Goal: Task Accomplishment & Management: Use online tool/utility

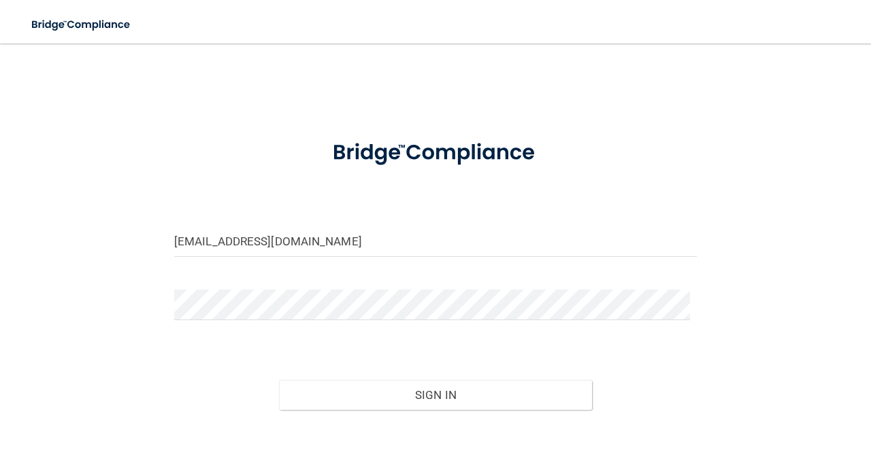
type input "[EMAIL_ADDRESS][DOMAIN_NAME]"
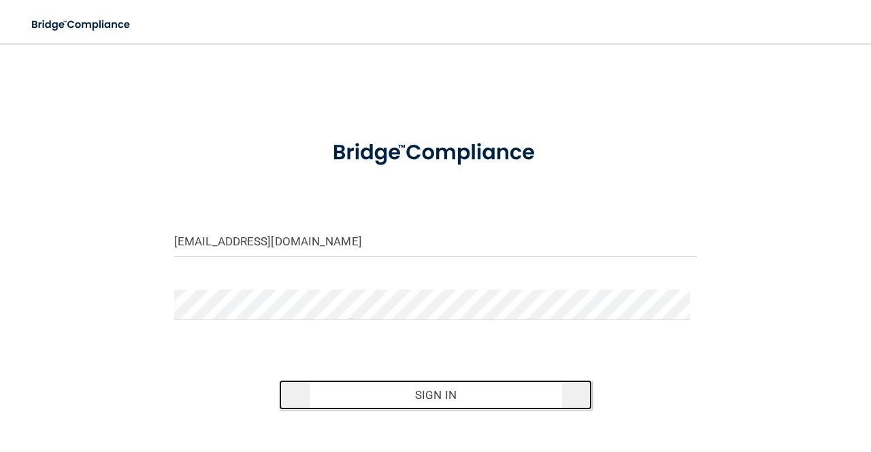
click at [520, 403] on button "Sign In" at bounding box center [436, 395] width 314 height 30
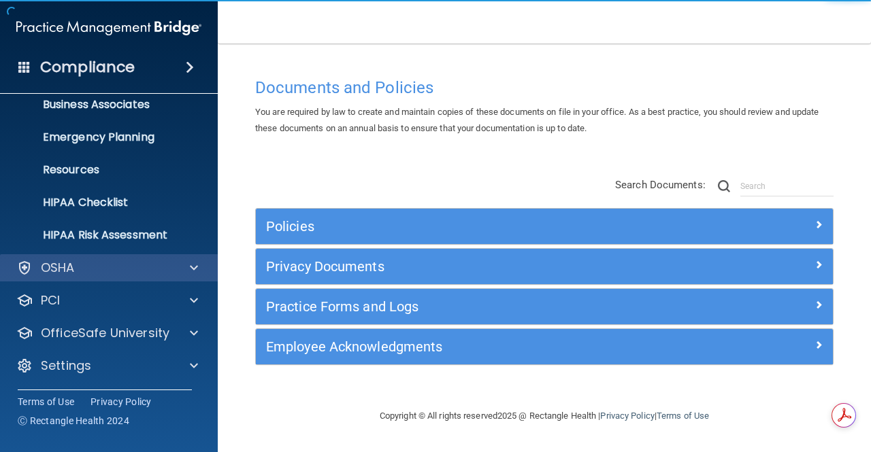
scroll to position [112, 0]
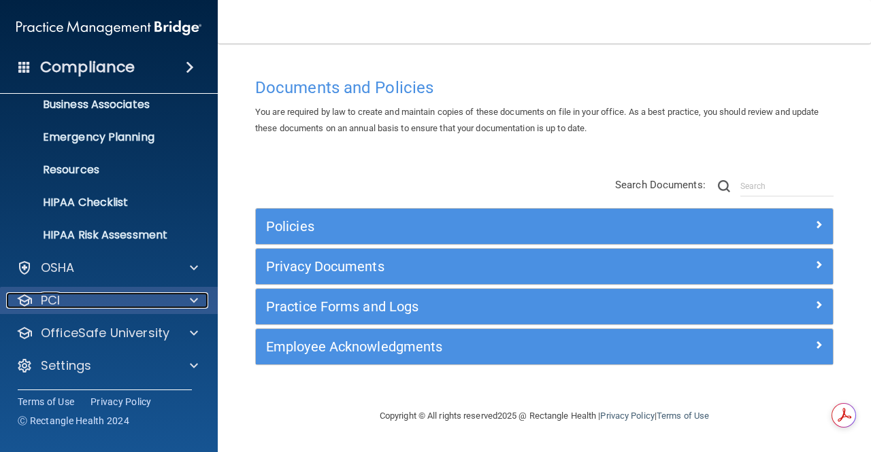
click at [120, 299] on div "PCI" at bounding box center [90, 300] width 169 height 16
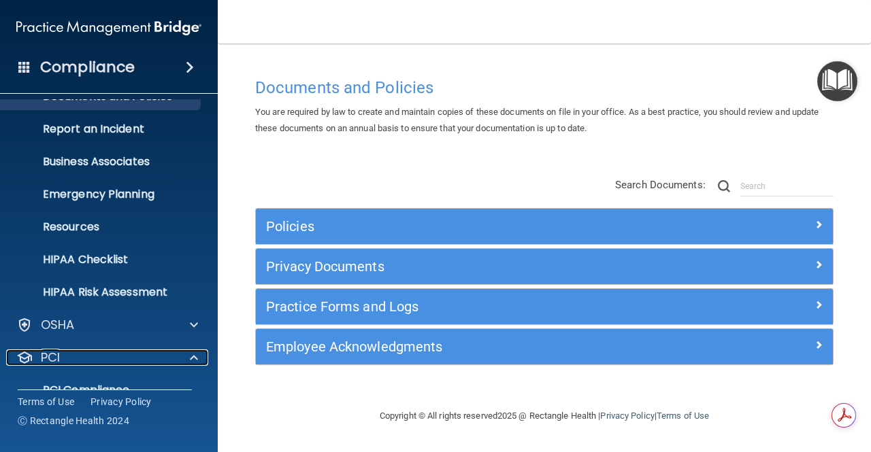
scroll to position [0, 0]
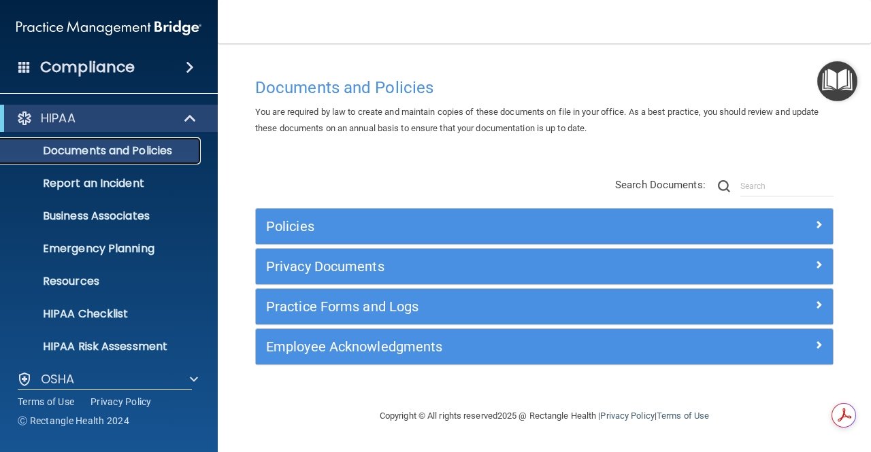
click at [123, 148] on p "Documents and Policies" at bounding box center [102, 151] width 186 height 14
click at [105, 150] on p "Documents and Policies" at bounding box center [102, 151] width 186 height 14
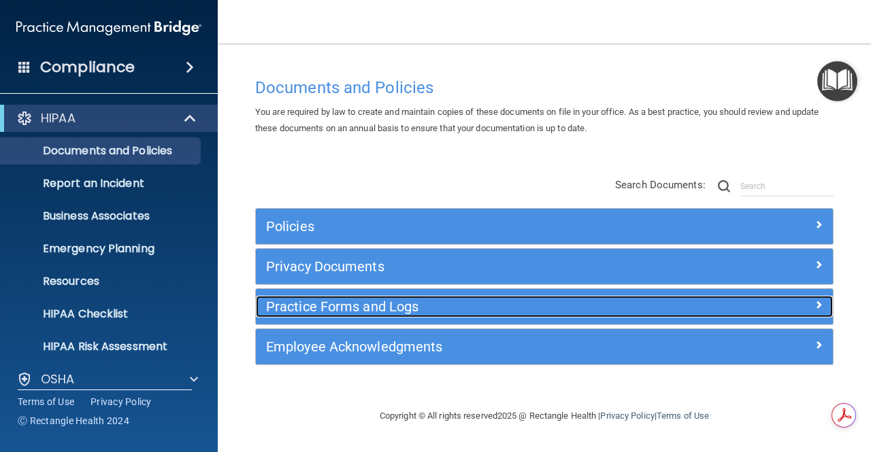
click at [346, 306] on h5 "Practice Forms and Logs" at bounding box center [472, 306] width 412 height 15
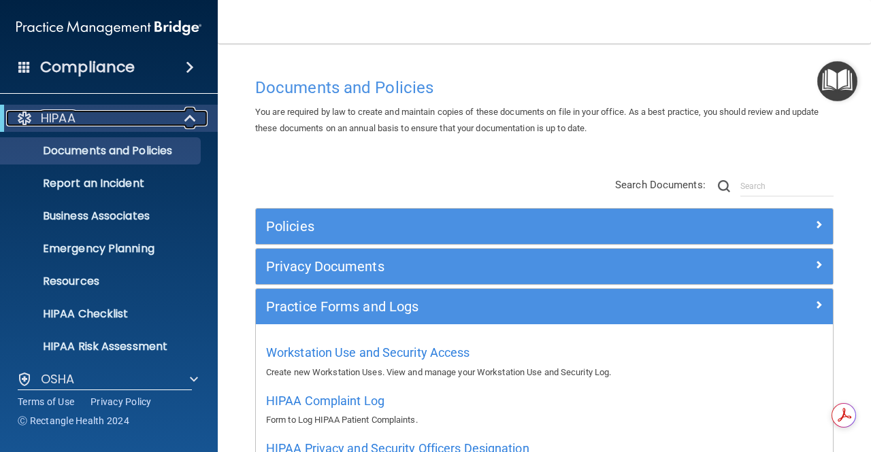
click at [75, 117] on p "HIPAA" at bounding box center [58, 118] width 35 height 16
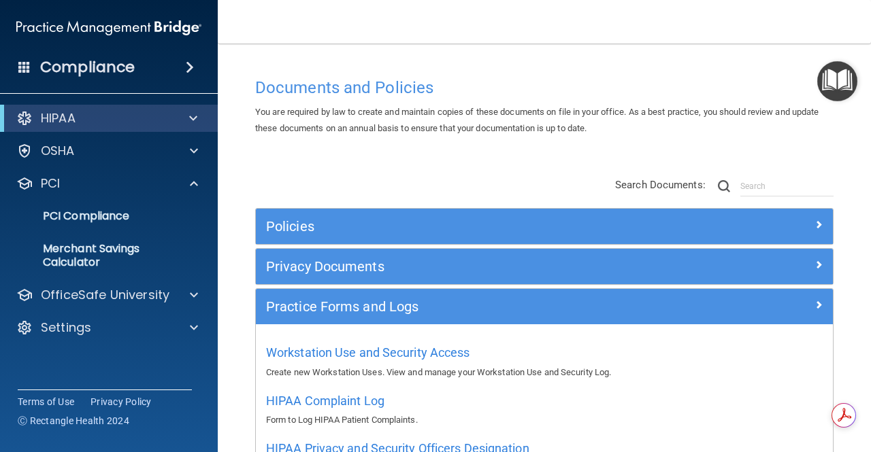
click at [115, 75] on h4 "Compliance" at bounding box center [87, 67] width 95 height 19
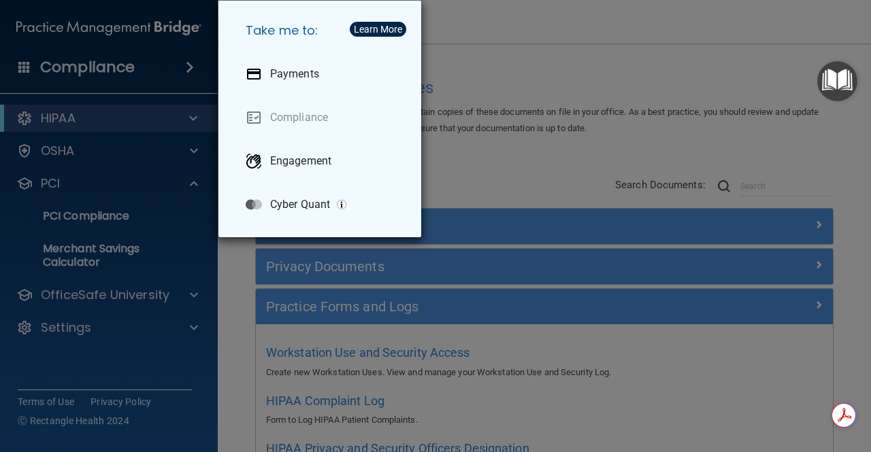
click at [101, 69] on div "Take me to: Payments Compliance Engagement Cyber Quant" at bounding box center [435, 226] width 871 height 452
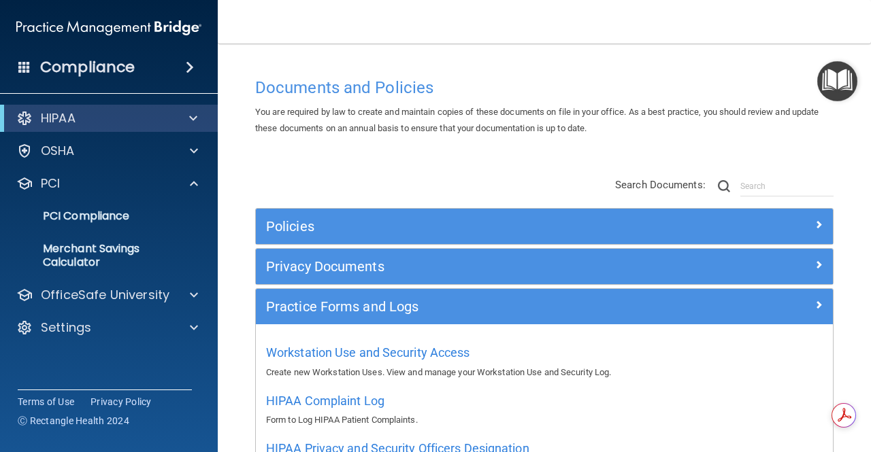
click at [190, 67] on span at bounding box center [190, 67] width 8 height 16
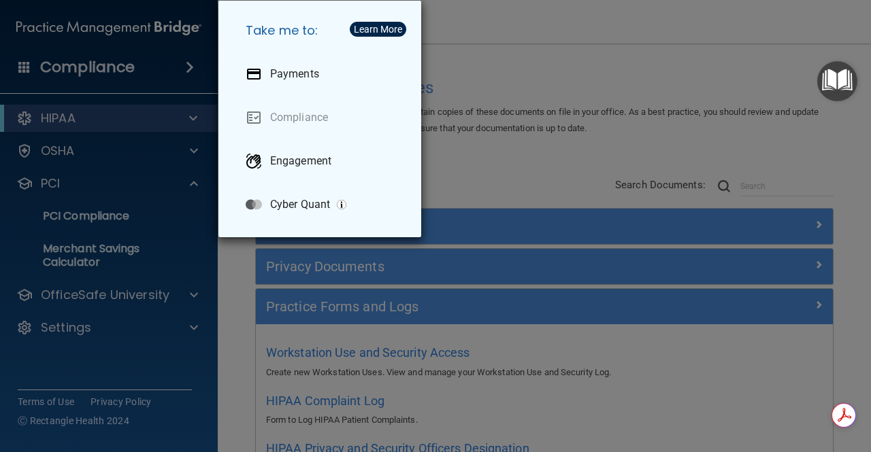
click at [72, 65] on div "Take me to: Payments Compliance Engagement Cyber Quant" at bounding box center [435, 226] width 871 height 452
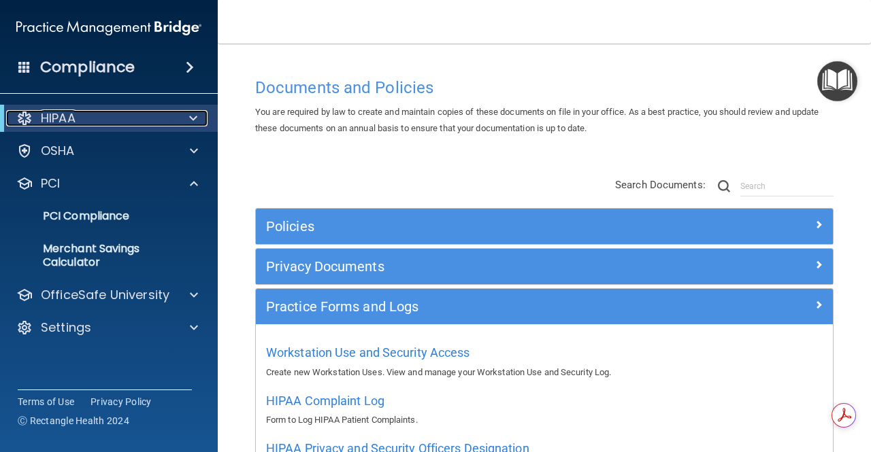
click at [87, 116] on div "HIPAA" at bounding box center [90, 118] width 168 height 16
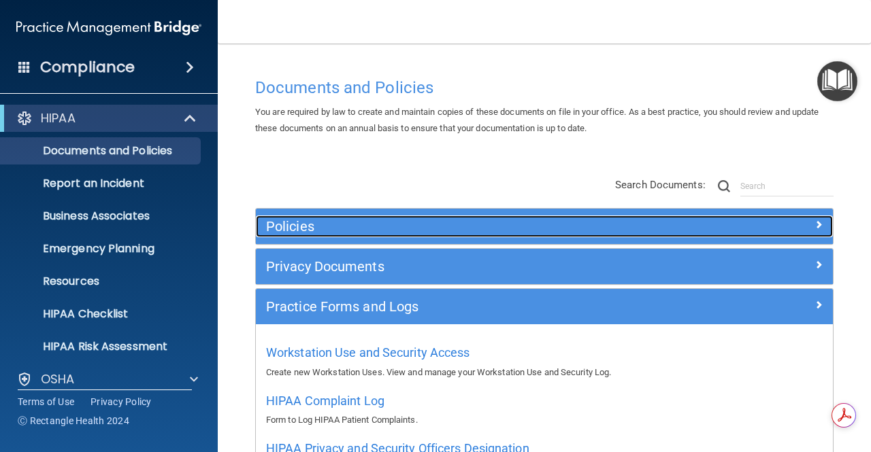
click at [283, 229] on h5 "Policies" at bounding box center [472, 226] width 412 height 15
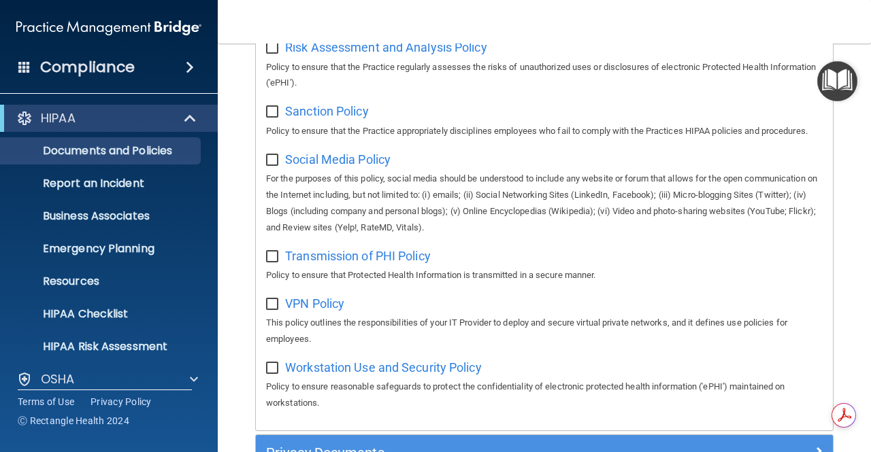
scroll to position [1224, 0]
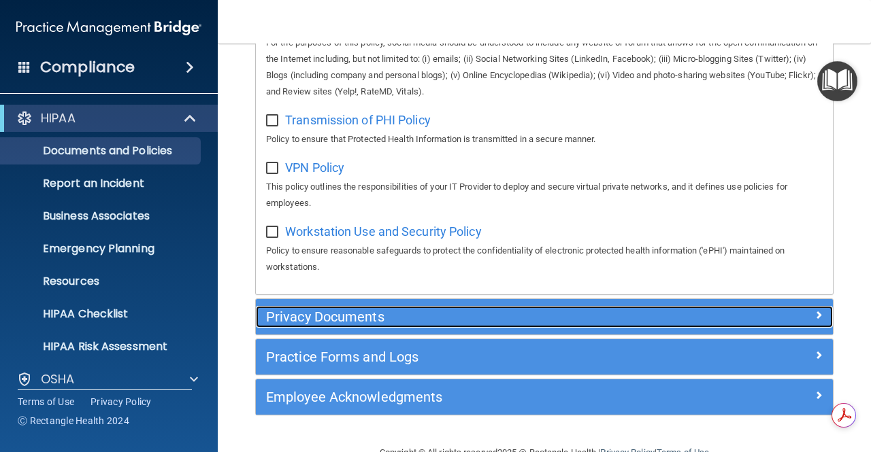
click at [339, 324] on h5 "Privacy Documents" at bounding box center [472, 316] width 412 height 15
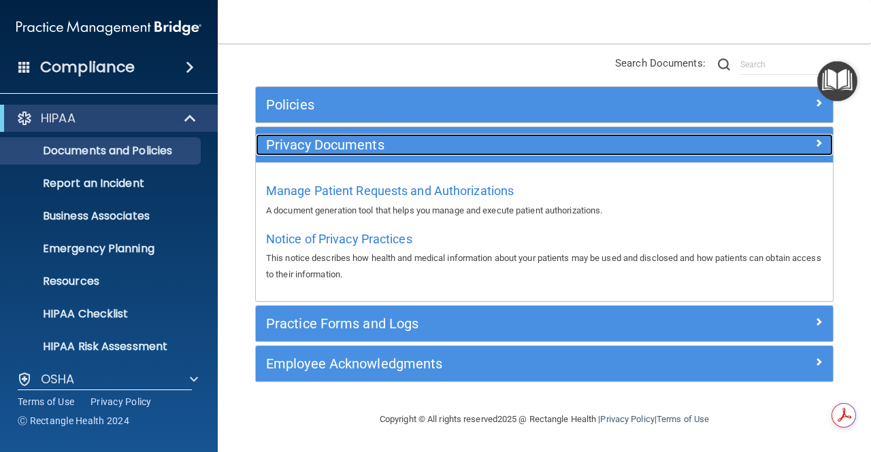
scroll to position [121, 0]
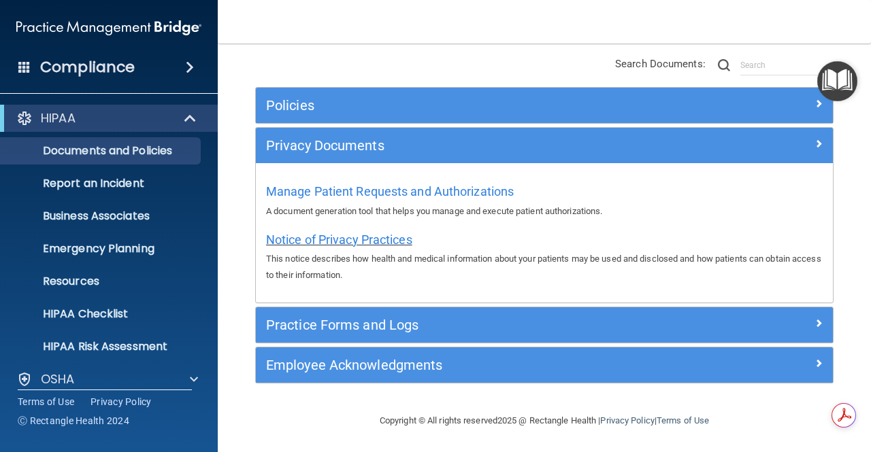
click at [382, 233] on span "Notice of Privacy Practices" at bounding box center [339, 240] width 146 height 14
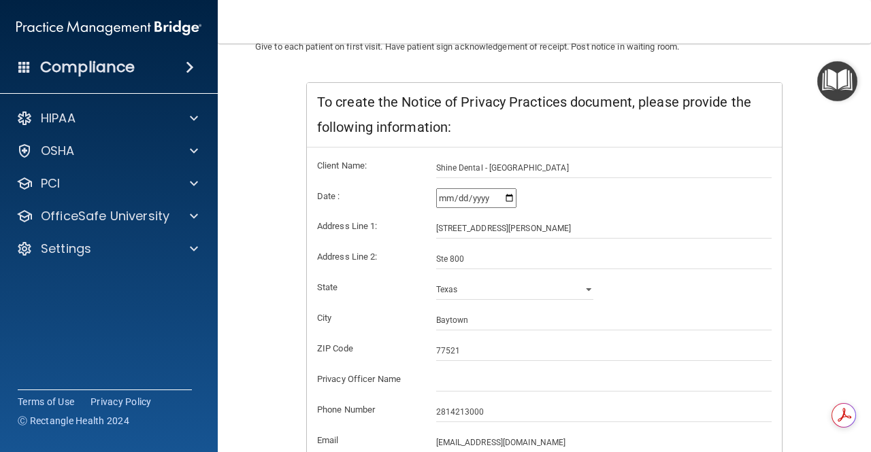
scroll to position [272, 0]
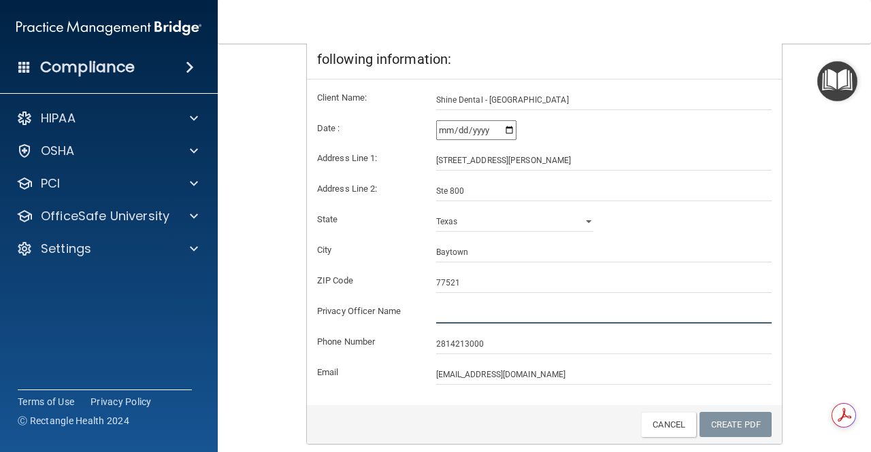
click at [456, 312] on input "text" at bounding box center [604, 313] width 336 height 20
type input "[PERSON_NAME]"
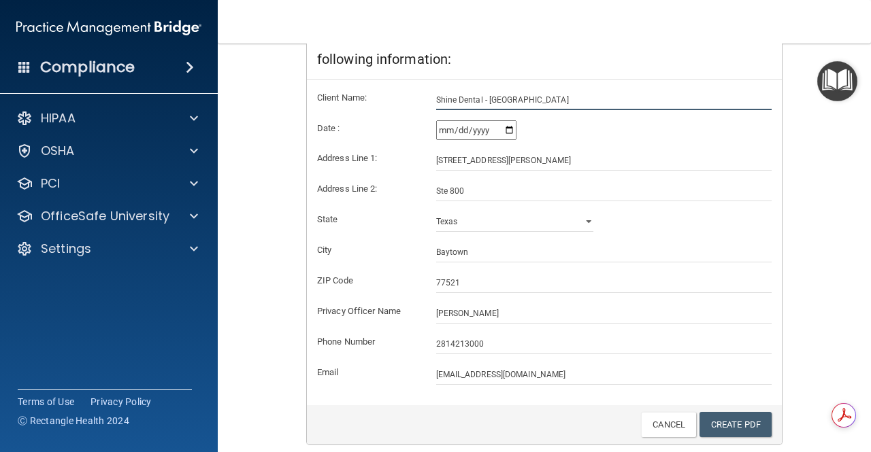
drag, startPoint x: 522, startPoint y: 101, endPoint x: 335, endPoint y: 106, distance: 187.8
click at [335, 106] on div "Client Name: Shine Dental - [GEOGRAPHIC_DATA]" at bounding box center [544, 100] width 475 height 20
type input "SHINE DENTAL BAYTOWN"
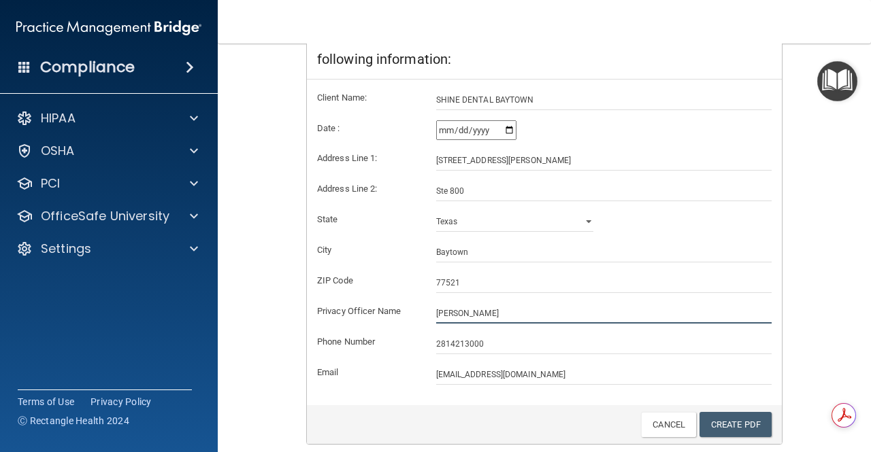
click at [509, 309] on input "[PERSON_NAME]" at bounding box center [604, 313] width 336 height 20
type input "Y"
type input "[PERSON_NAME]"
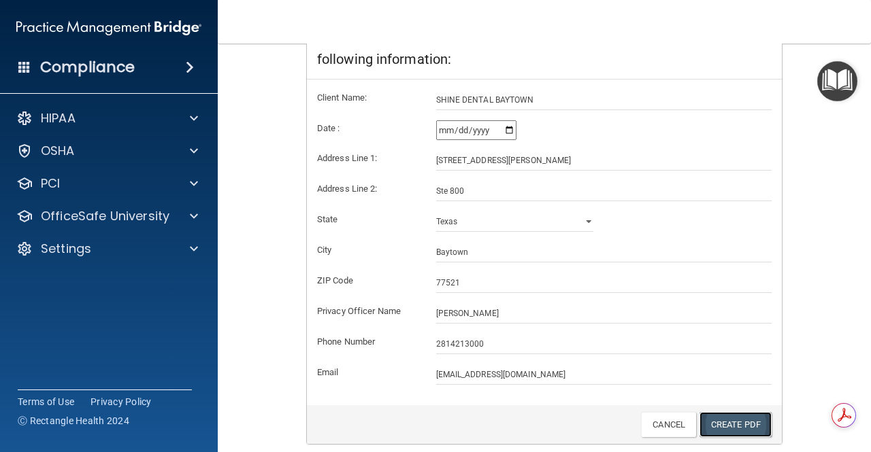
click at [715, 424] on link "Create PDF" at bounding box center [735, 424] width 72 height 25
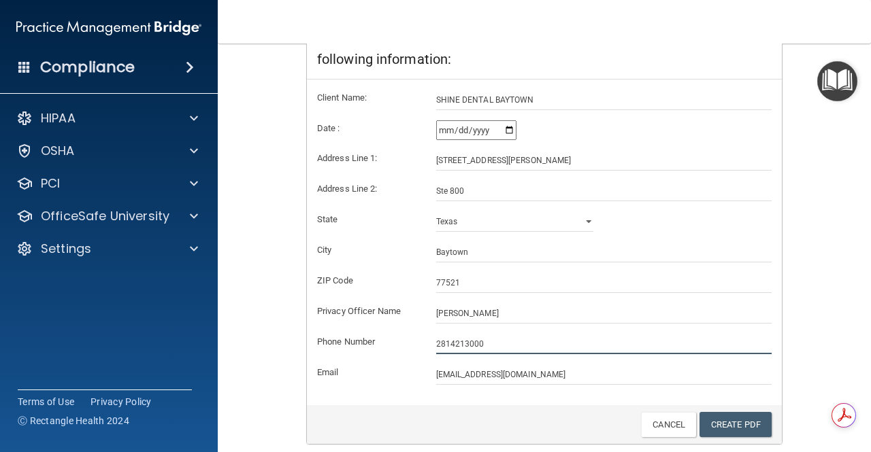
click at [436, 344] on input "2814213000" at bounding box center [604, 344] width 336 height 20
click at [447, 346] on input "(2814213000" at bounding box center [604, 344] width 336 height 20
click at [463, 343] on input "[PHONE_NUMBER]" at bounding box center [604, 344] width 336 height 20
type input "[PHONE_NUMBER]"
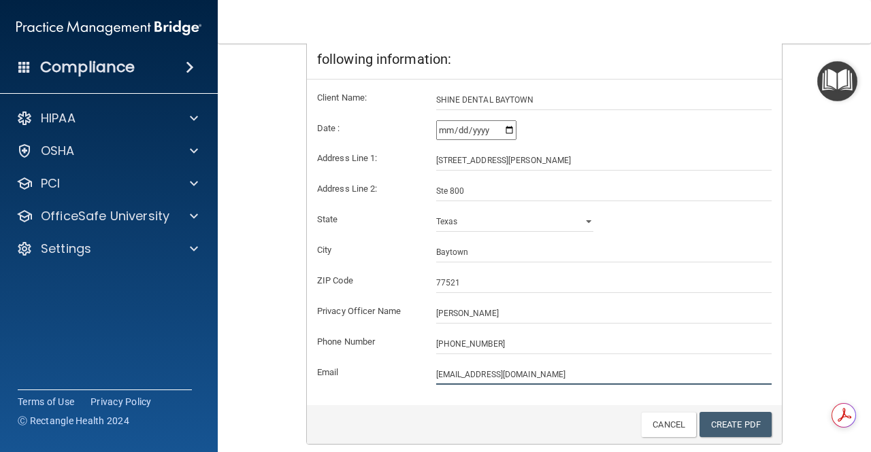
drag, startPoint x: 507, startPoint y: 379, endPoint x: 275, endPoint y: 368, distance: 232.2
click at [275, 368] on div "Notice of Privacy Practices This notice describes how health and medical inform…" at bounding box center [544, 158] width 578 height 575
type input "I"
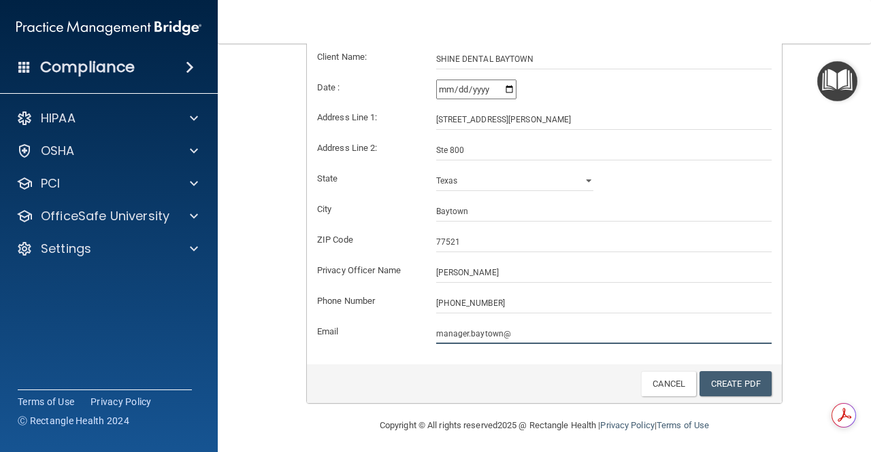
scroll to position [318, 0]
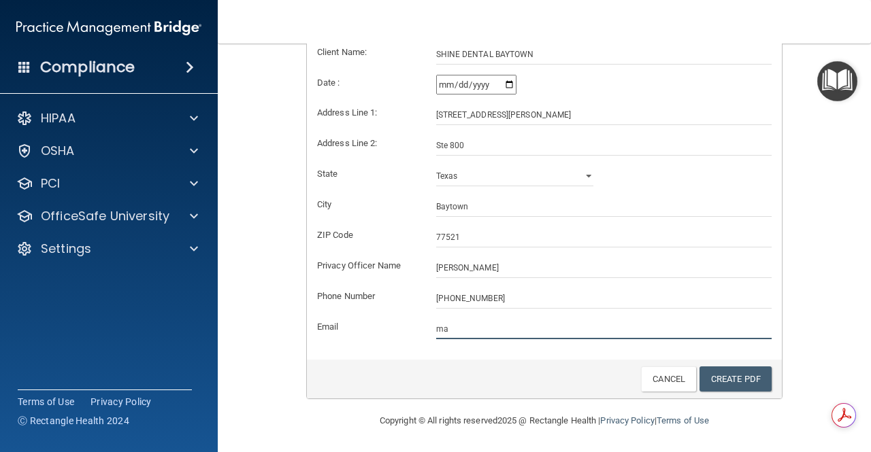
type input "m"
type input "[PERSON_NAME][EMAIL_ADDRESS][DOMAIN_NAME]"
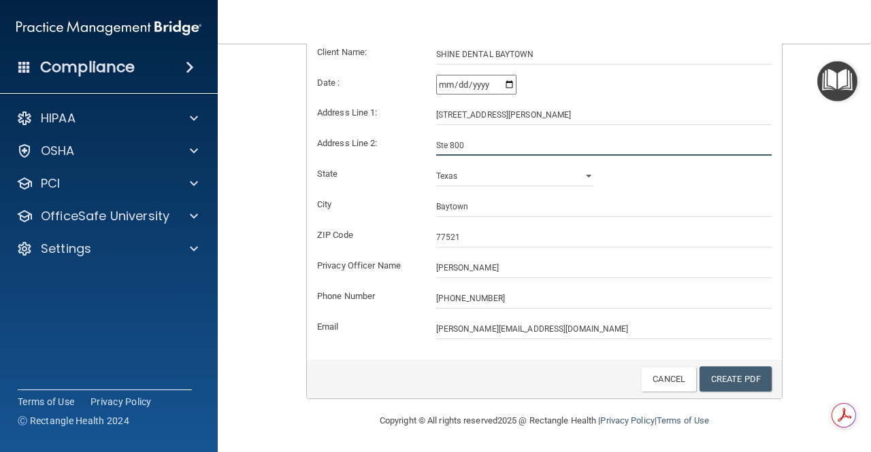
click at [442, 148] on input "Ste 800" at bounding box center [604, 145] width 336 height 20
type input "Suite 800"
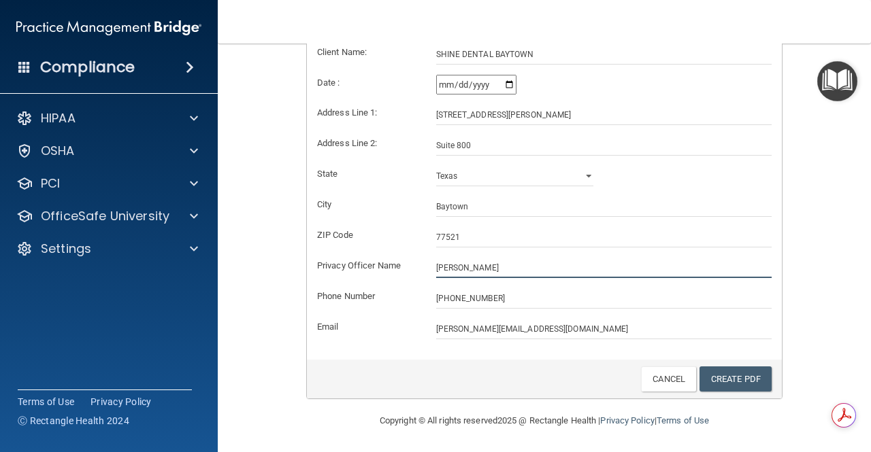
click at [480, 265] on input "[PERSON_NAME]" at bounding box center [604, 268] width 336 height 20
type input "[PERSON_NAME]"
click at [729, 377] on link "Create PDF" at bounding box center [735, 379] width 72 height 25
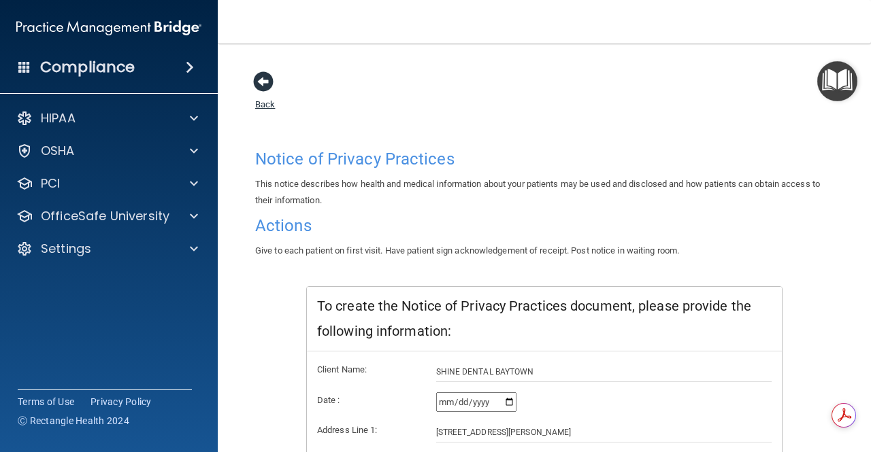
click at [268, 82] on span at bounding box center [263, 81] width 20 height 20
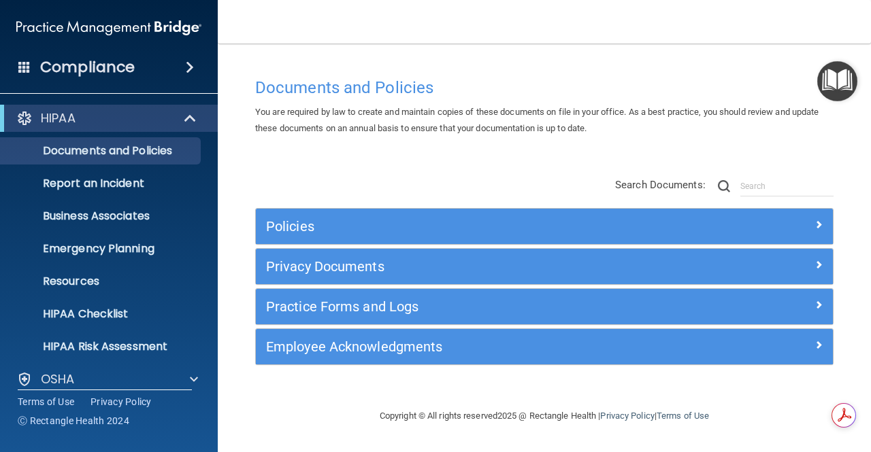
click at [37, 29] on img at bounding box center [108, 27] width 185 height 27
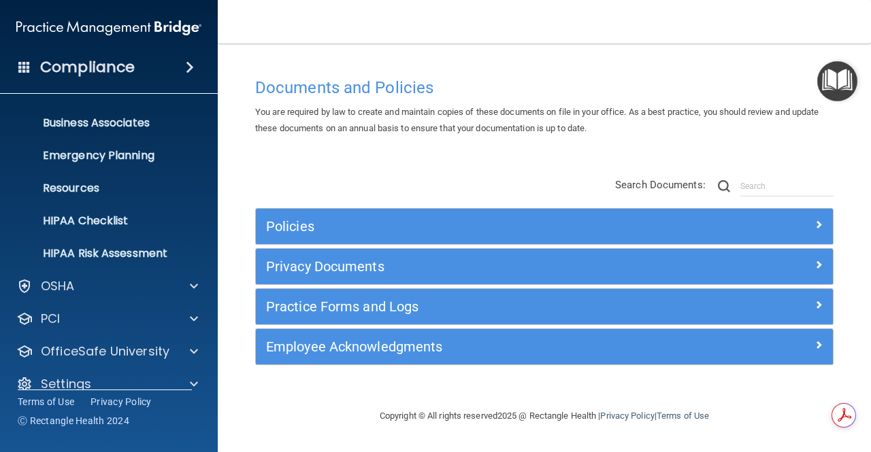
scroll to position [112, 0]
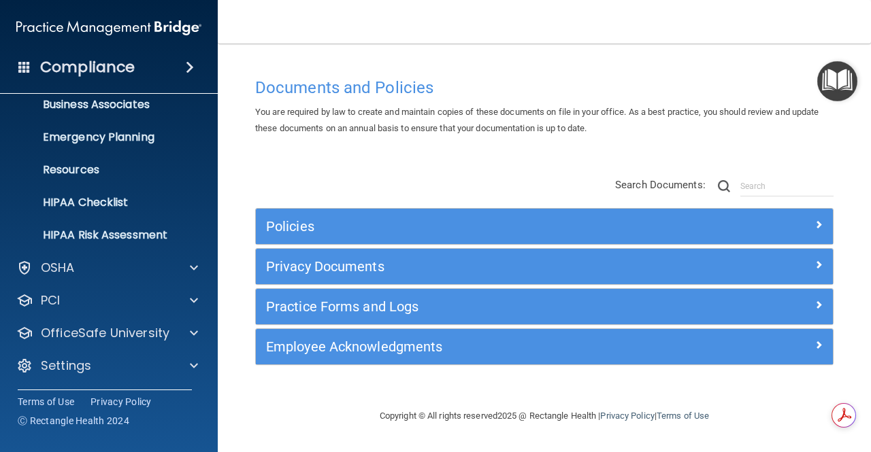
click at [241, 426] on main "Documents and Policies You are required by law to create and maintain copies of…" at bounding box center [544, 248] width 653 height 409
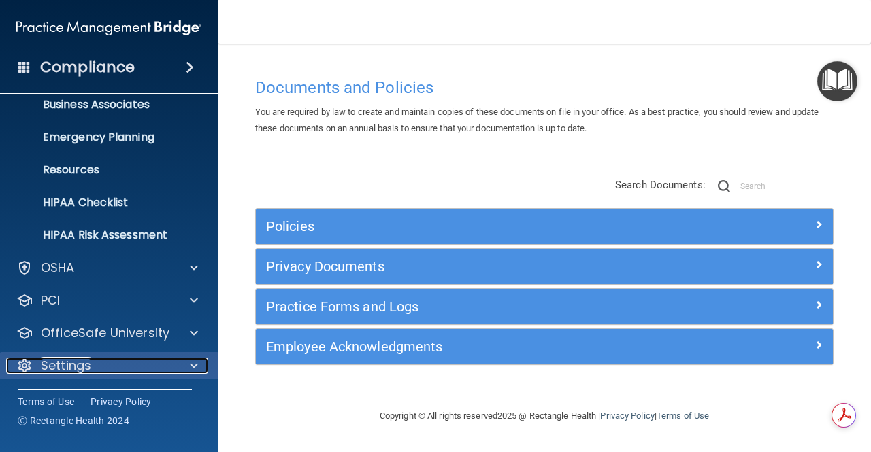
click at [61, 367] on p "Settings" at bounding box center [66, 366] width 50 height 16
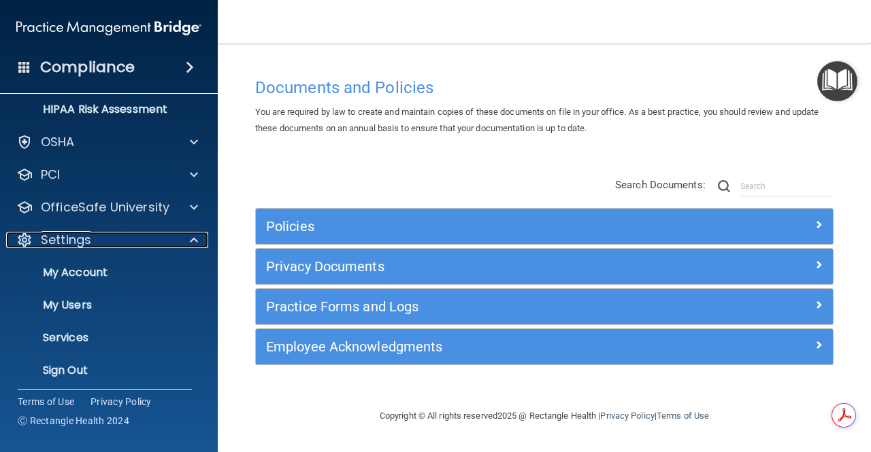
scroll to position [242, 0]
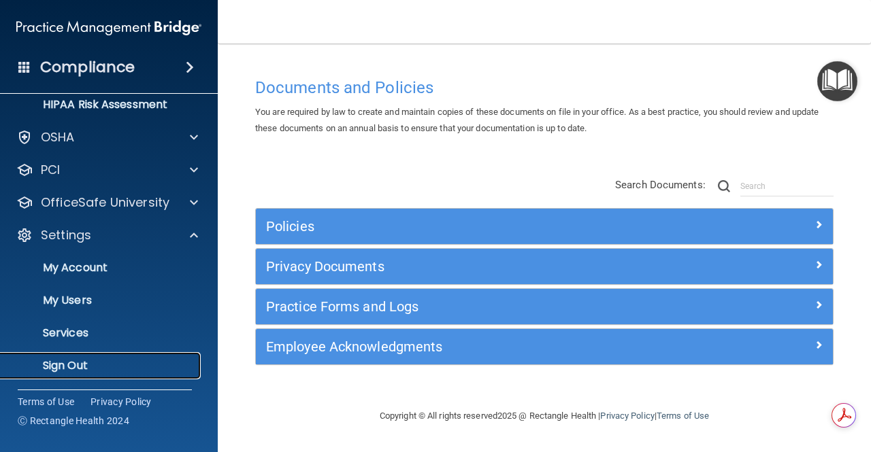
click at [67, 366] on p "Sign Out" at bounding box center [102, 366] width 186 height 14
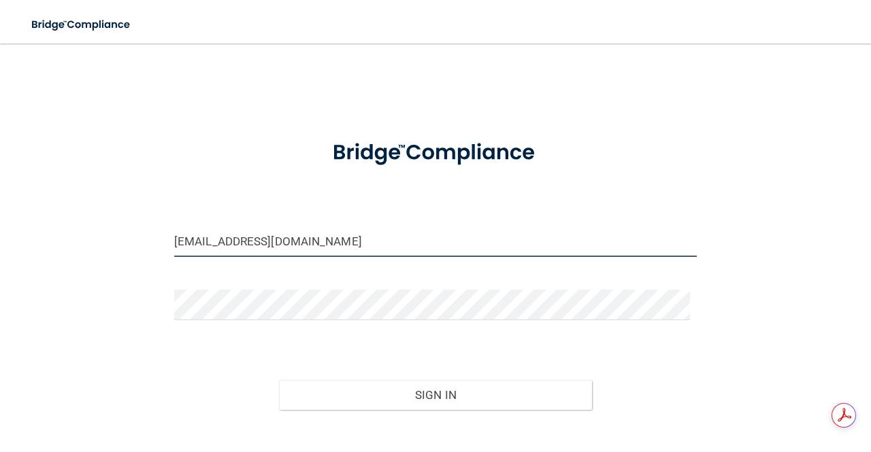
drag, startPoint x: 343, startPoint y: 239, endPoint x: 86, endPoint y: 248, distance: 256.6
click at [86, 248] on div "[EMAIL_ADDRESS][DOMAIN_NAME] Invalid email/password. You don't have permission …" at bounding box center [435, 267] width 816 height 421
type input "[EMAIL_ADDRESS][DOMAIN_NAME]"
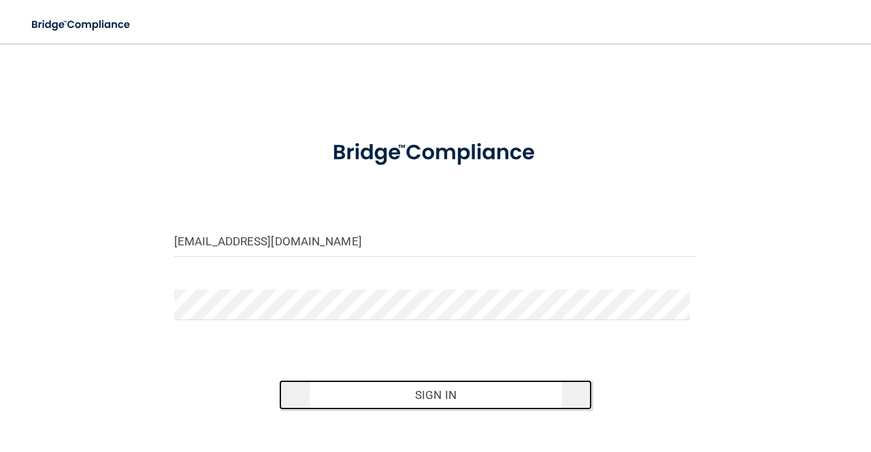
click at [451, 394] on button "Sign In" at bounding box center [436, 395] width 314 height 30
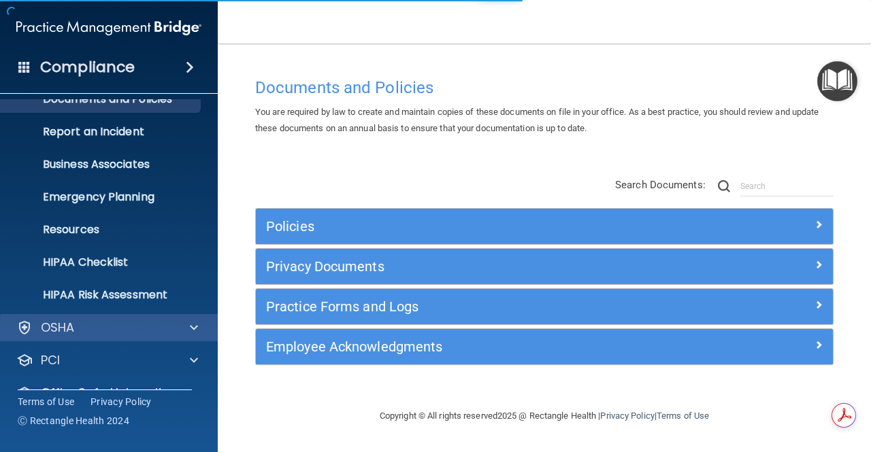
scroll to position [112, 0]
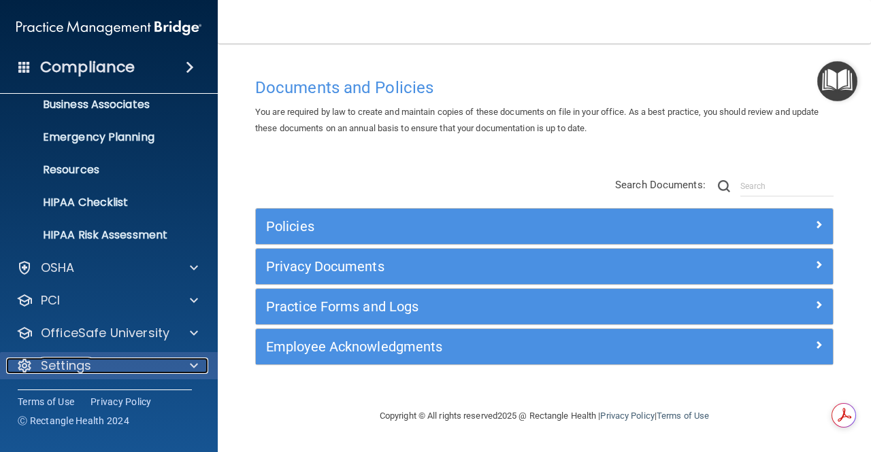
click at [72, 365] on p "Settings" at bounding box center [66, 366] width 50 height 16
click at [164, 369] on div "Settings" at bounding box center [90, 366] width 169 height 16
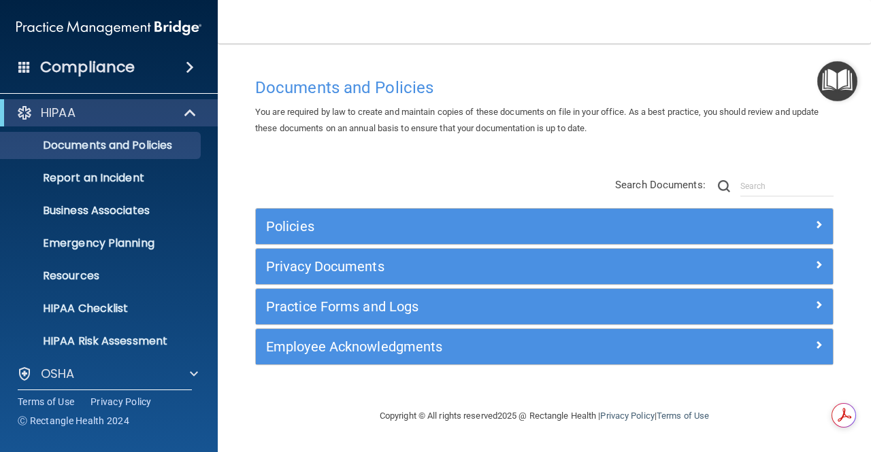
scroll to position [0, 0]
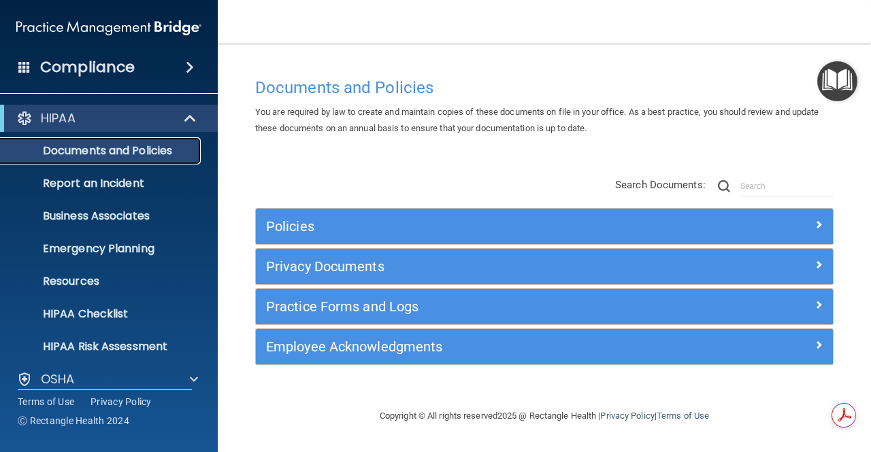
click at [90, 149] on p "Documents and Policies" at bounding box center [102, 151] width 186 height 14
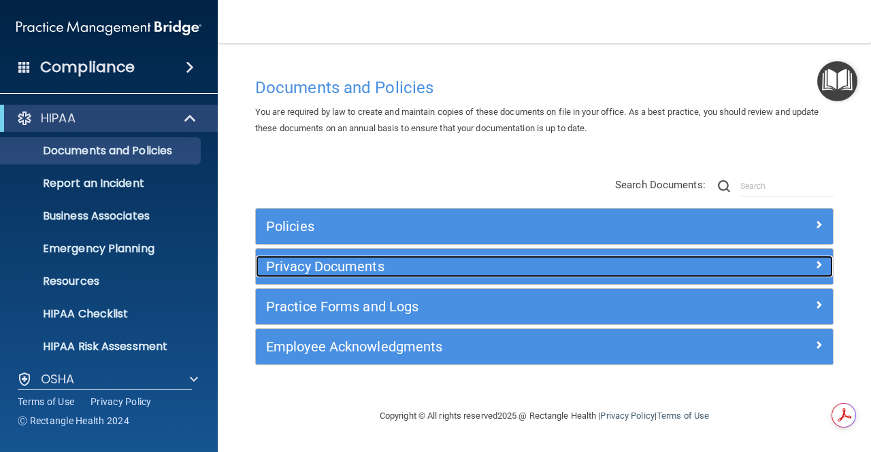
click at [346, 274] on h5 "Privacy Documents" at bounding box center [472, 266] width 412 height 15
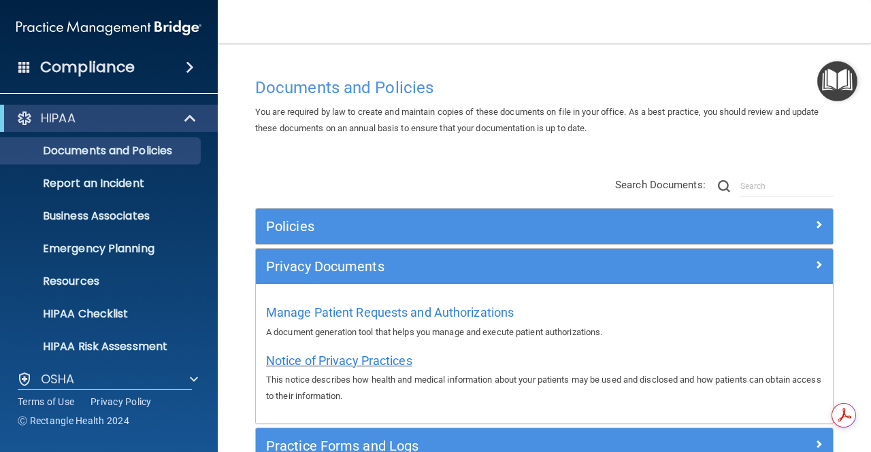
click at [363, 358] on span "Notice of Privacy Practices" at bounding box center [339, 361] width 146 height 14
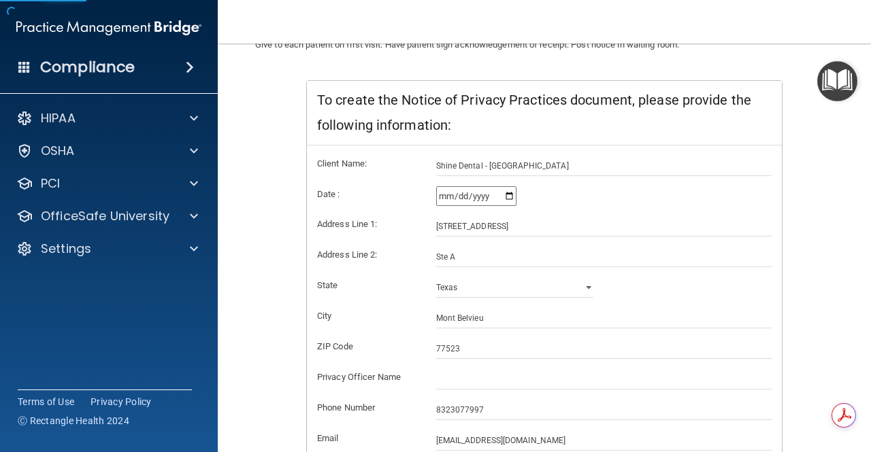
scroll to position [272, 0]
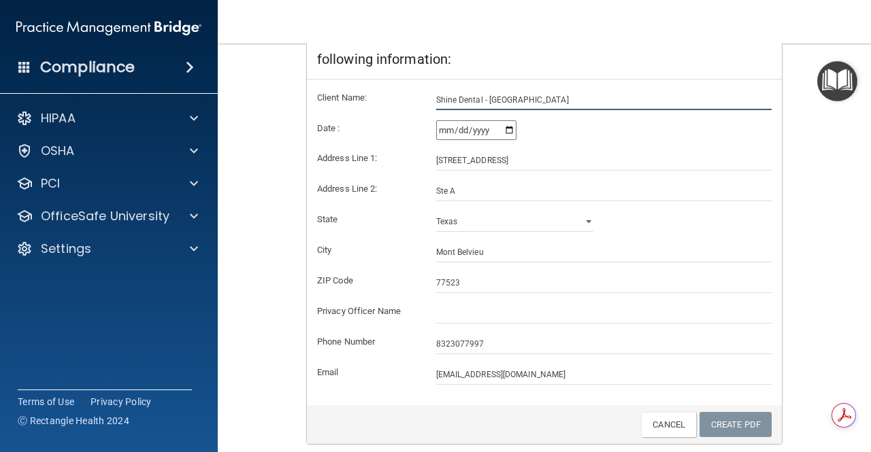
drag, startPoint x: 541, startPoint y: 101, endPoint x: 265, endPoint y: 88, distance: 275.8
click at [265, 88] on div "Notice of Privacy Practices This notice describes how health and medical inform…" at bounding box center [544, 158] width 578 height 575
type input "SHINE DENTAL MONT BELVIEU"
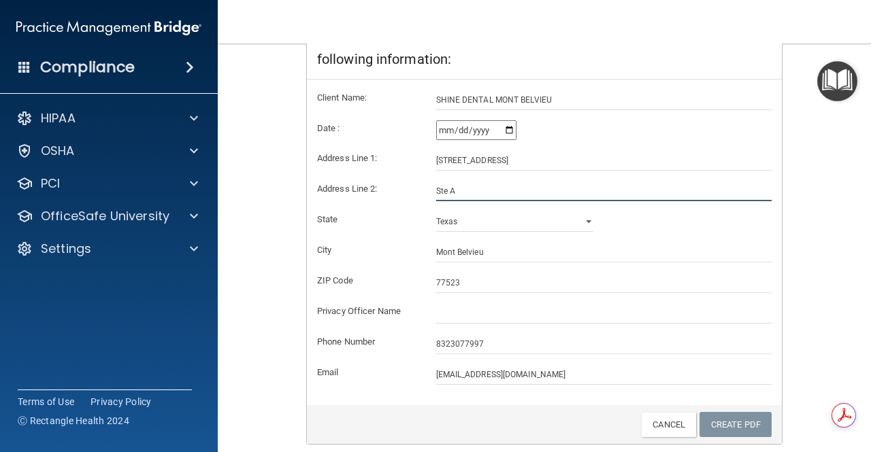
click at [437, 194] on input "Ste A" at bounding box center [604, 191] width 336 height 20
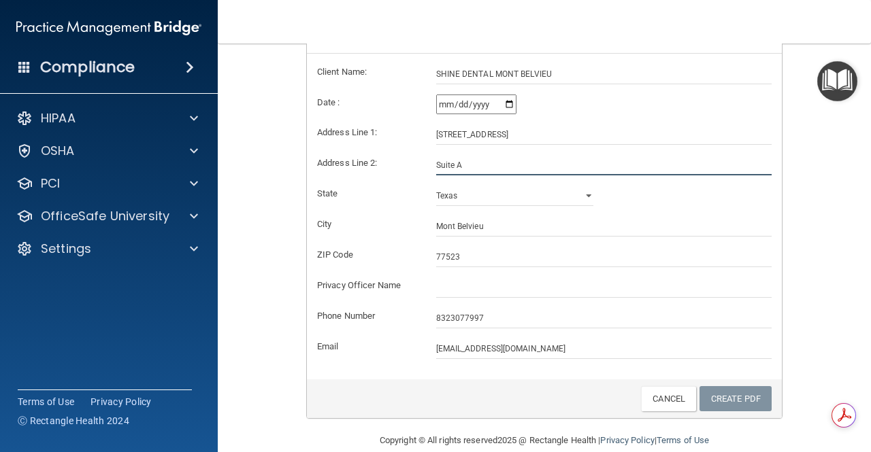
scroll to position [318, 0]
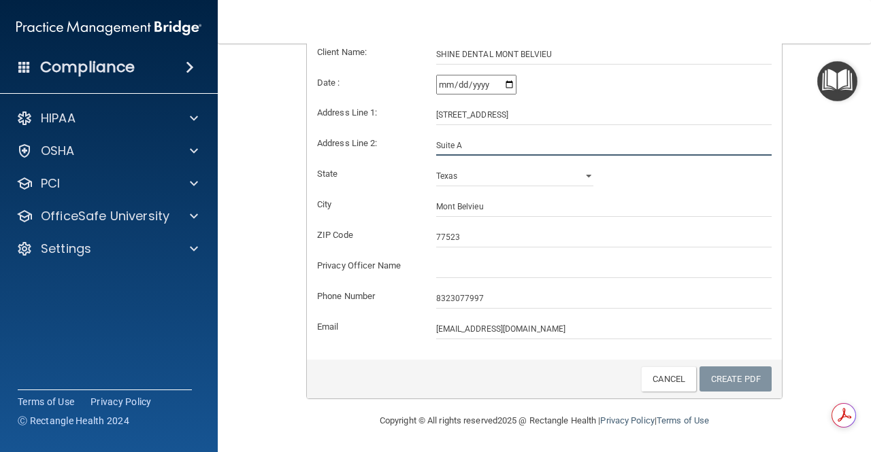
type input "Suite A"
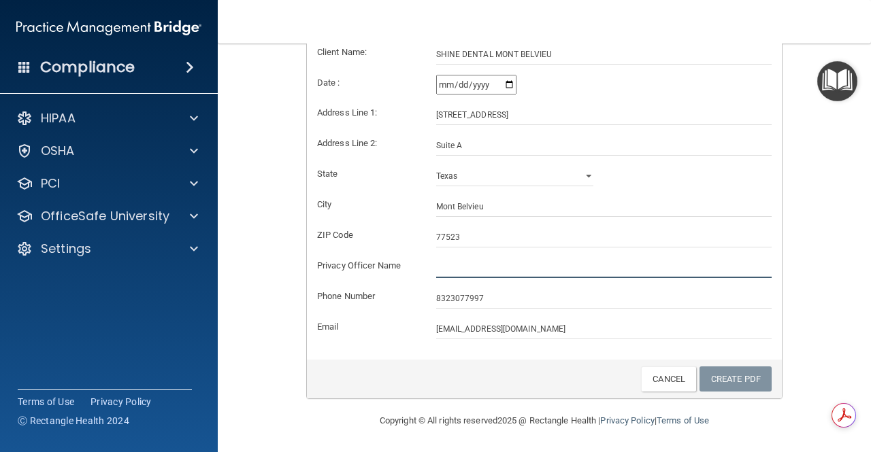
click at [455, 271] on input "text" at bounding box center [604, 268] width 336 height 20
type input "[PERSON_NAME]"
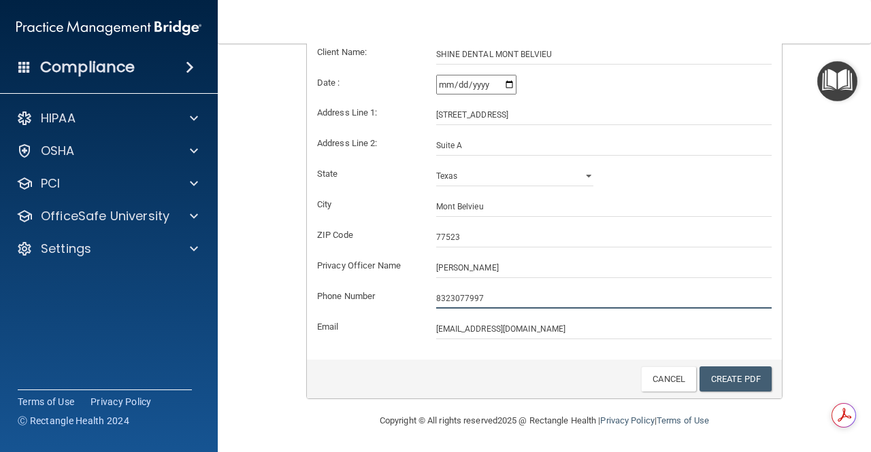
type input "`"
type input "[PHONE_NUMBER]"
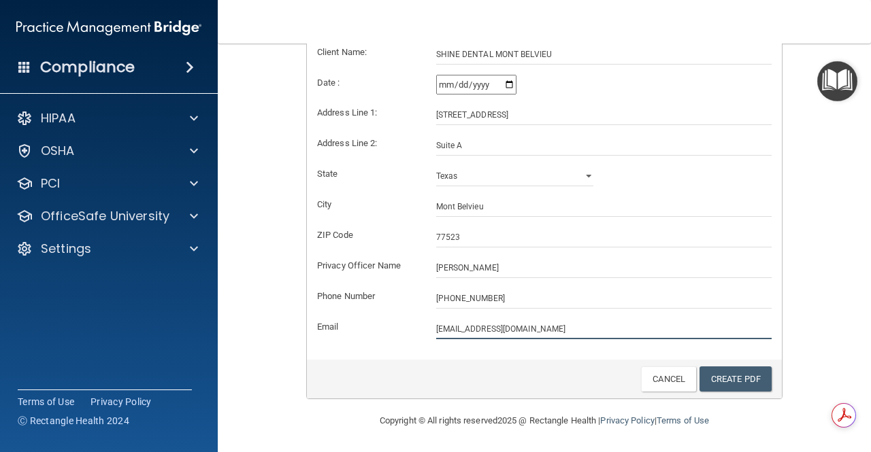
drag, startPoint x: 533, startPoint y: 331, endPoint x: 96, endPoint y: 288, distance: 439.5
click at [96, 288] on div "Compliance HIPAA Documents and Policies Report an Incident Business Associates …" at bounding box center [435, 226] width 871 height 452
type input "[PERSON_NAME][EMAIL_ADDRESS][DOMAIN_NAME]"
click at [742, 377] on link "Create PDF" at bounding box center [735, 379] width 72 height 25
